Goal: Find specific page/section: Find specific page/section

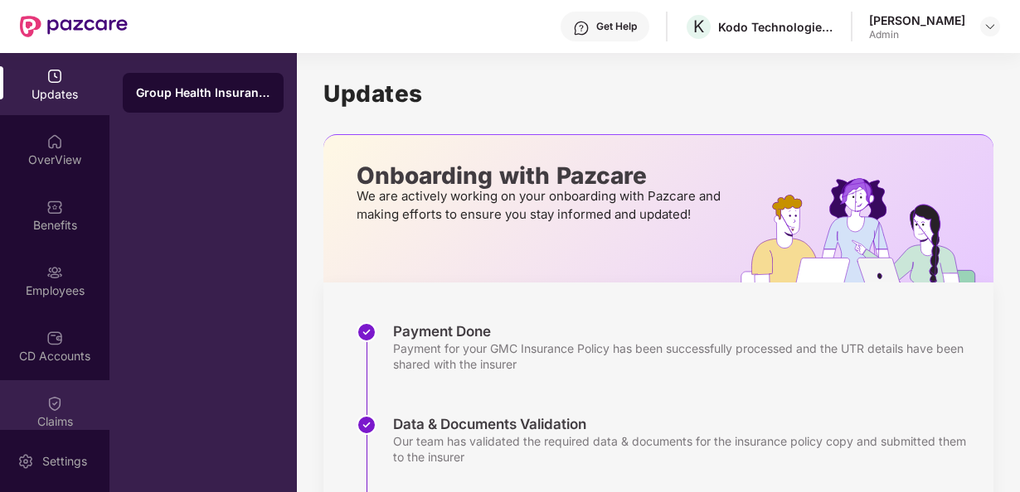
click at [80, 397] on div "Claims" at bounding box center [54, 411] width 109 height 62
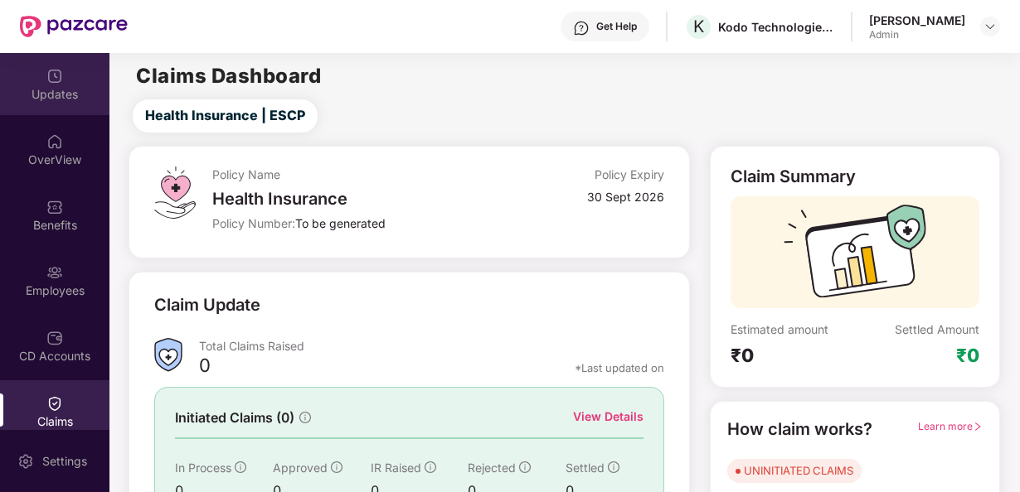
click at [49, 88] on div "Updates" at bounding box center [54, 94] width 109 height 17
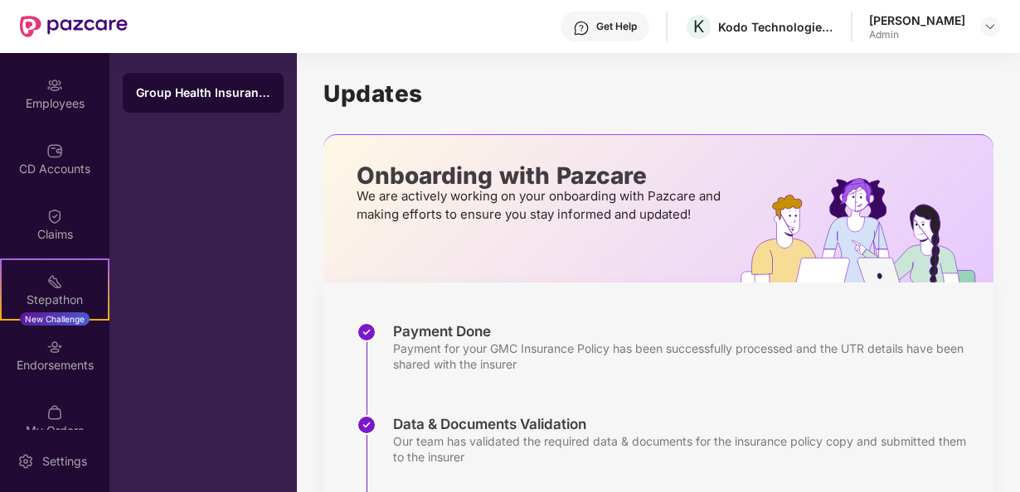
scroll to position [212, 0]
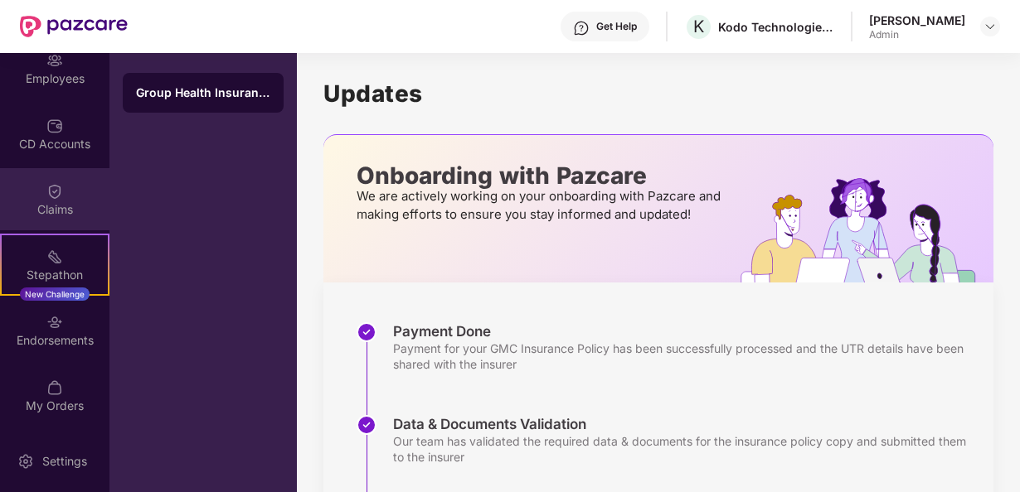
click at [72, 214] on div "Claims" at bounding box center [54, 209] width 109 height 17
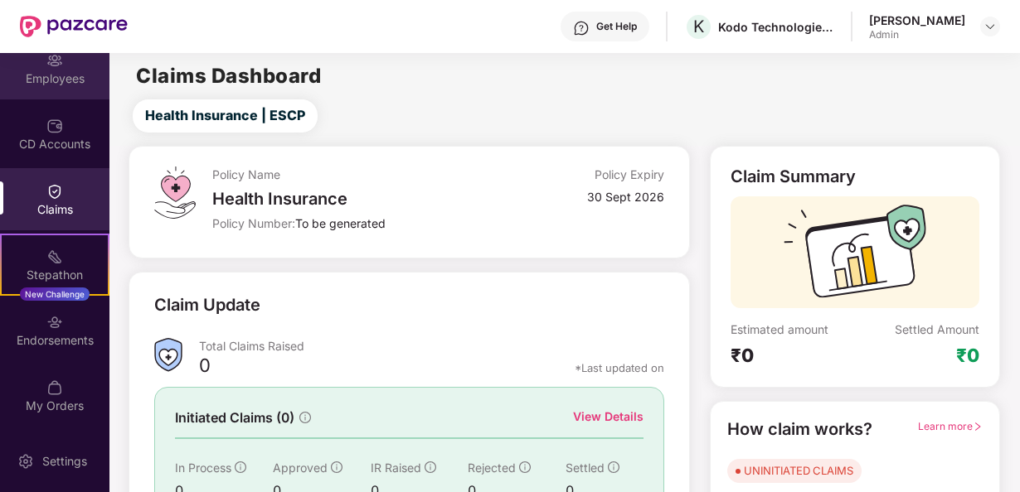
click at [58, 61] on img at bounding box center [54, 60] width 17 height 17
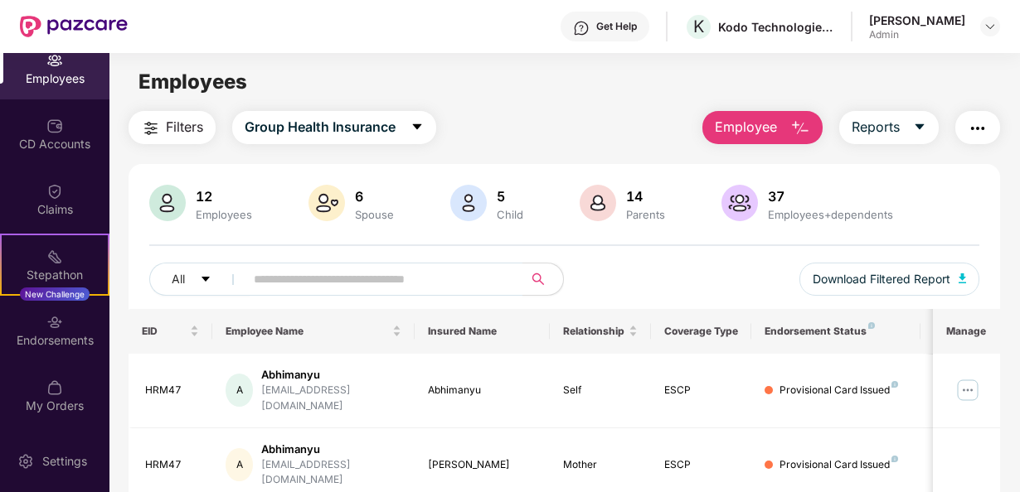
click at [640, 33] on div "Get Help" at bounding box center [604, 27] width 89 height 30
